Goal: Information Seeking & Learning: Learn about a topic

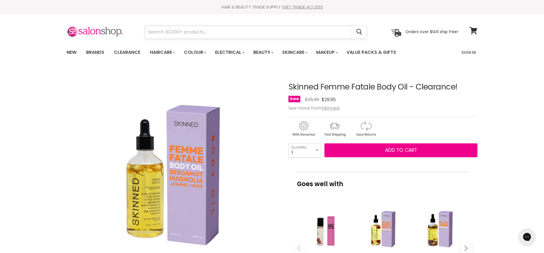
click at [231, 31] on input "Search" at bounding box center [248, 32] width 207 height 13
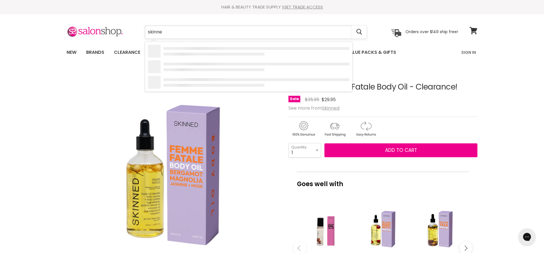
type input "skinned"
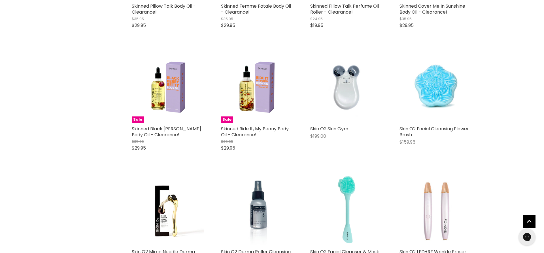
scroll to position [212, 0]
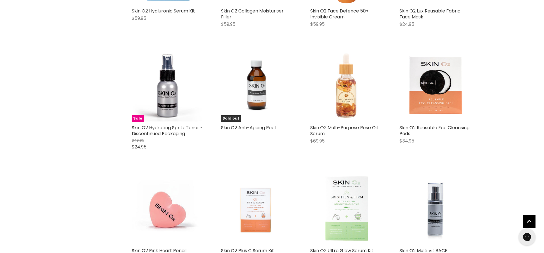
scroll to position [1152, 0]
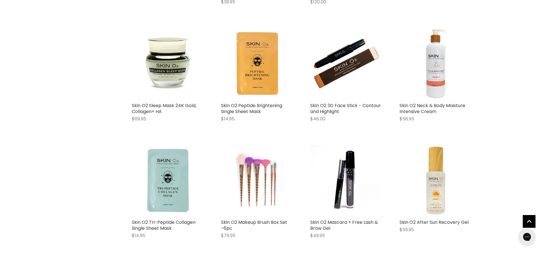
scroll to position [1883, 0]
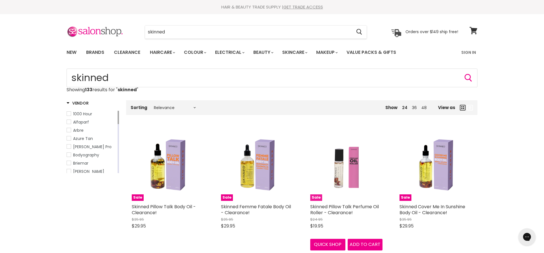
click at [351, 174] on img "Main content" at bounding box center [347, 165] width 54 height 72
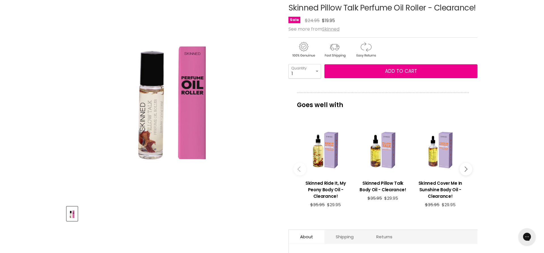
scroll to position [82, 0]
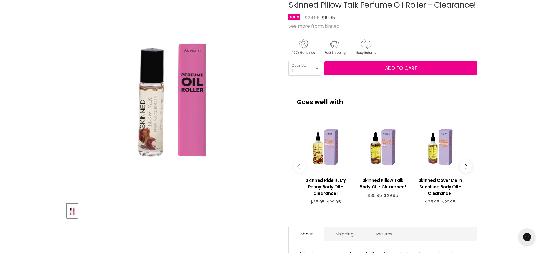
click at [332, 26] on u "Skinned" at bounding box center [330, 26] width 17 height 7
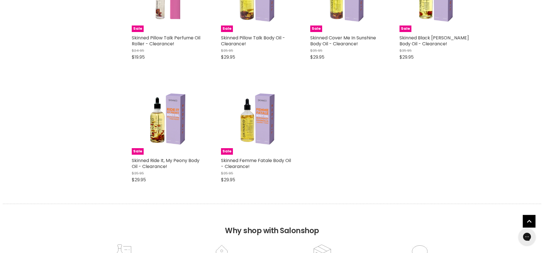
scroll to position [251, 0]
